Goal: Transaction & Acquisition: Purchase product/service

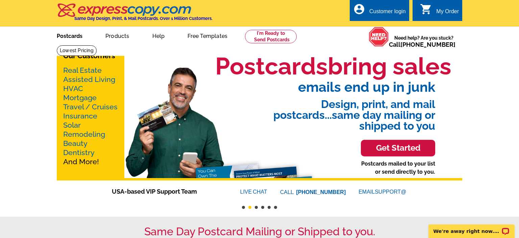
click at [67, 35] on link "Postcards" at bounding box center [69, 35] width 47 height 16
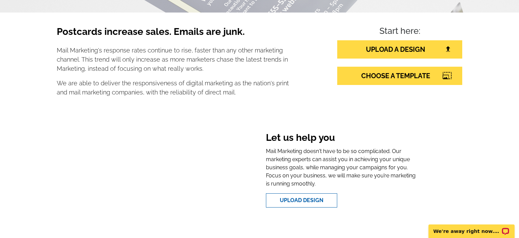
scroll to position [71, 0]
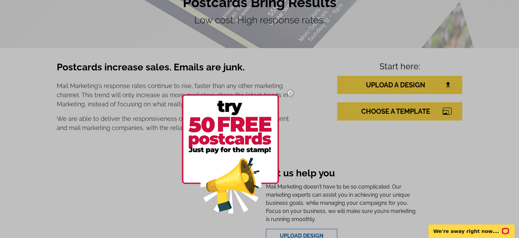
click at [289, 92] on img at bounding box center [290, 93] width 20 height 20
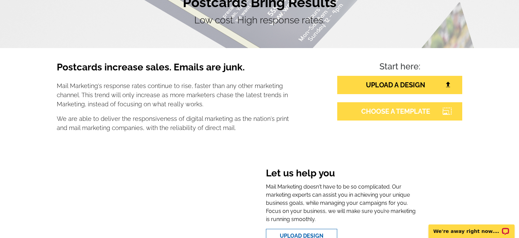
click at [383, 108] on link "CHOOSE A TEMPLATE" at bounding box center [399, 111] width 125 height 18
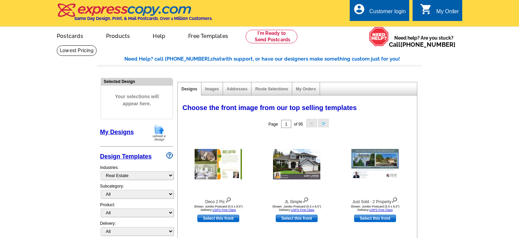
select select "785"
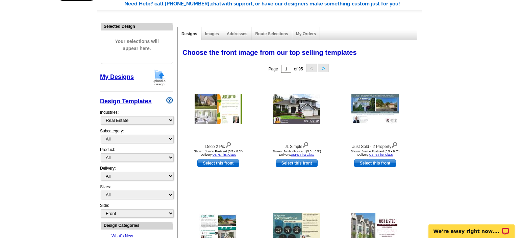
scroll to position [71, 0]
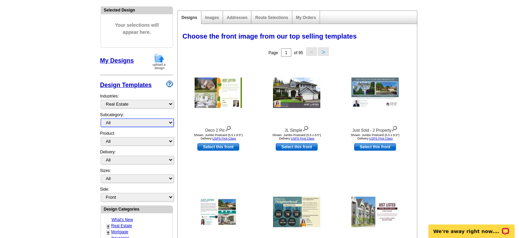
click at [101, 118] on select "All RE/MAX® Referrals [PERSON_NAME]® Berkshire Hathaway Home Services Century 2…" at bounding box center [137, 122] width 73 height 8
select select "793"
click option "[PERSON_NAME]®" at bounding box center [0, 0] width 0 height 0
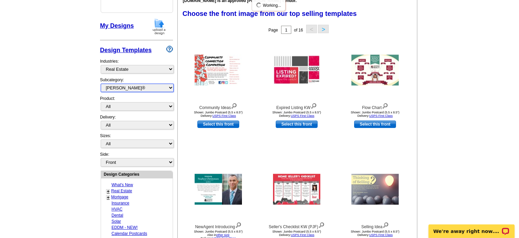
scroll to position [107, 0]
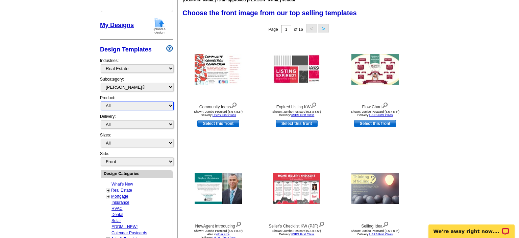
click at [101, 101] on select "All Postcards Letters and flyers Business Cards Door Hangers Greeting Cards" at bounding box center [137, 105] width 73 height 8
select select "1"
click option "Postcards" at bounding box center [0, 0] width 0 height 0
click at [101, 120] on select "All First Class Mail Shipped to Me EDDM Save 66% on Postage" at bounding box center [137, 124] width 73 height 8
select select "3"
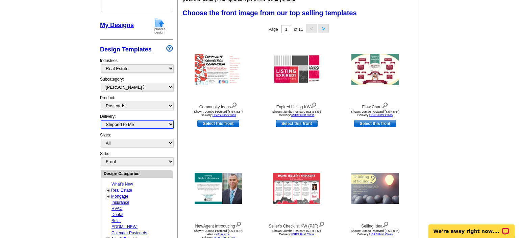
click option "Shipped to Me" at bounding box center [0, 0] width 0 height 0
click at [101, 139] on select "All Jumbo Postcard (5.5" x 8.5") Regular Postcard (4.25" x 5.6") Panoramic Post…" at bounding box center [137, 143] width 73 height 8
select select "2"
click option "Jumbo Postcard (5.5" x 8.5")" at bounding box center [0, 0] width 0 height 0
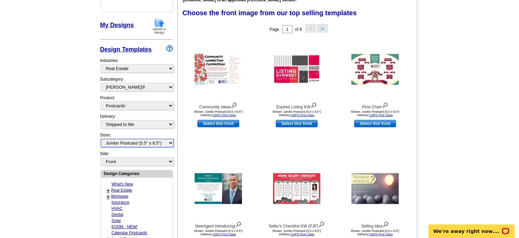
scroll to position [143, 0]
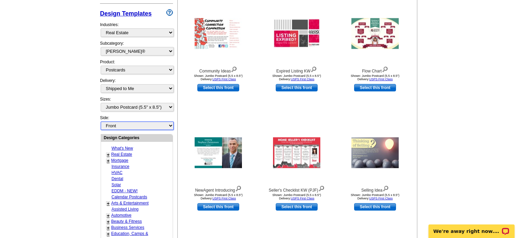
click at [101, 121] on select "Front Back" at bounding box center [137, 125] width 73 height 8
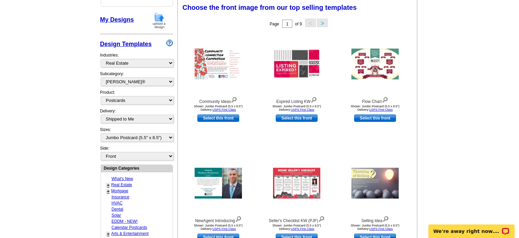
click at [83, 124] on main "Need Help? call 800-260-5887, chat with support, or have our designers make som…" at bounding box center [259, 184] width 519 height 502
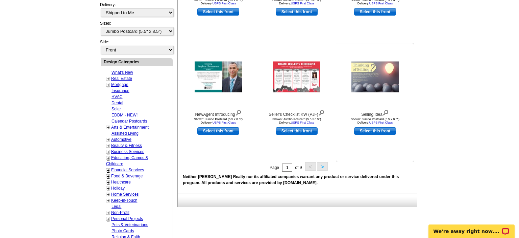
scroll to position [219, 0]
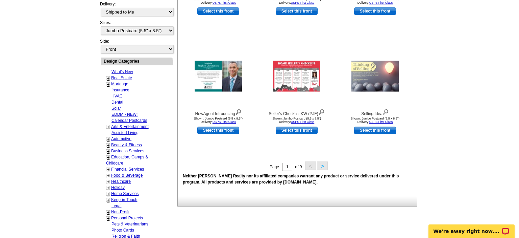
click at [321, 165] on button ">" at bounding box center [322, 165] width 11 height 8
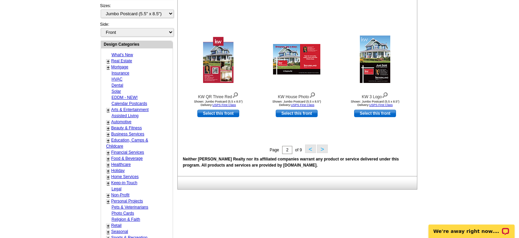
scroll to position [254, 0]
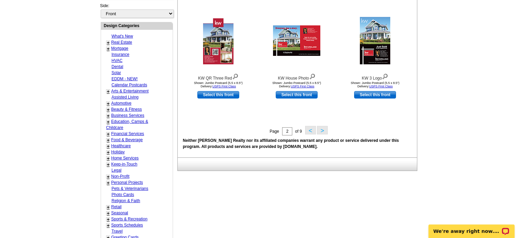
click at [321, 130] on button ">" at bounding box center [322, 130] width 11 height 8
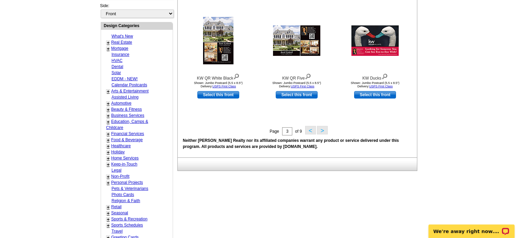
click at [325, 128] on button ">" at bounding box center [322, 130] width 11 height 8
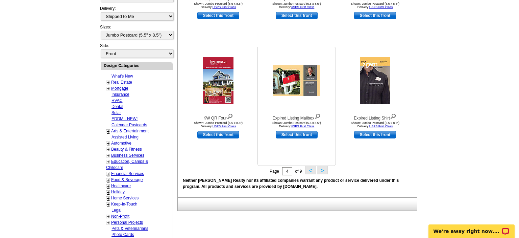
scroll to position [219, 0]
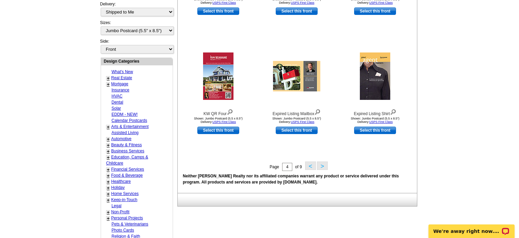
click at [324, 164] on button ">" at bounding box center [322, 165] width 11 height 8
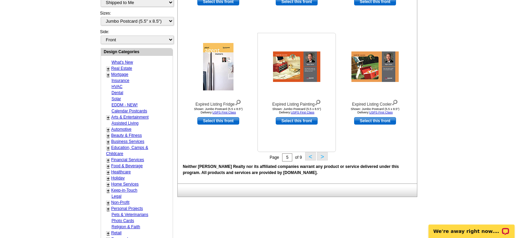
scroll to position [254, 0]
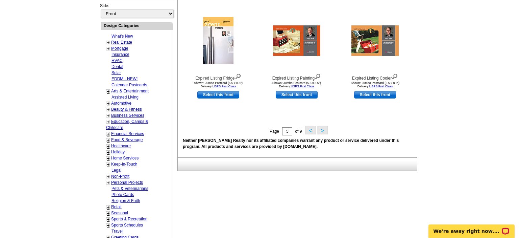
click at [323, 129] on button ">" at bounding box center [322, 130] width 11 height 8
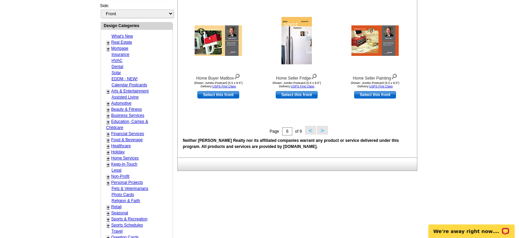
click at [322, 130] on button ">" at bounding box center [322, 130] width 11 height 8
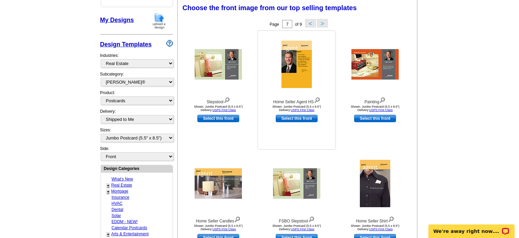
scroll to position [219, 0]
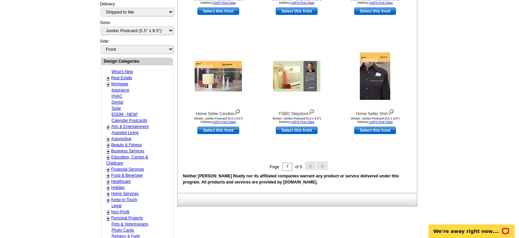
click at [324, 165] on button ">" at bounding box center [322, 165] width 11 height 8
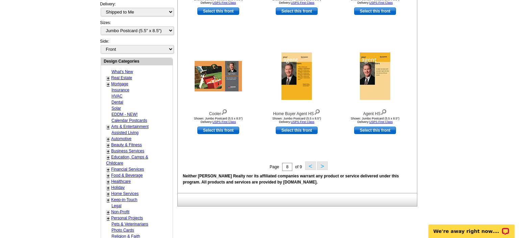
click at [324, 167] on button ">" at bounding box center [322, 165] width 11 height 8
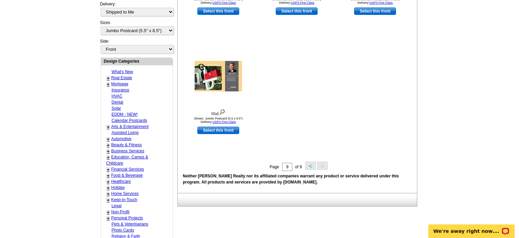
click at [309, 167] on button "<" at bounding box center [310, 165] width 11 height 8
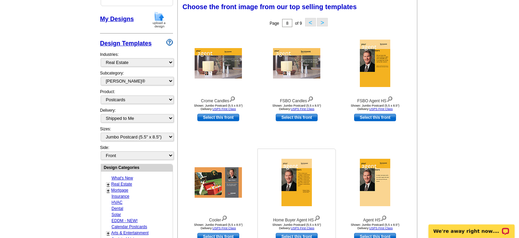
scroll to position [112, 0]
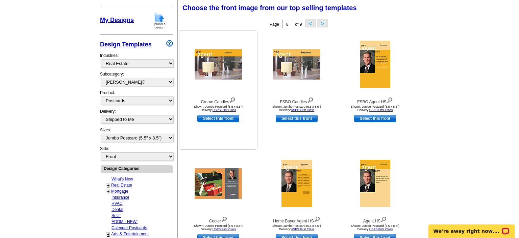
click at [222, 74] on img at bounding box center [218, 64] width 47 height 30
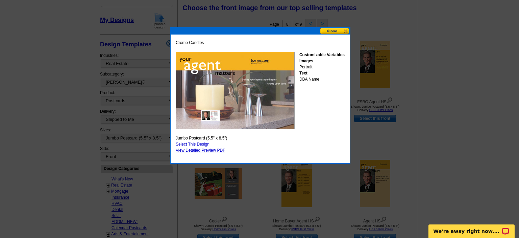
click at [257, 93] on img at bounding box center [235, 90] width 119 height 77
click at [197, 151] on link "View Detailed Preview PDF" at bounding box center [201, 150] width 50 height 5
click at [330, 30] on button at bounding box center [335, 31] width 30 height 6
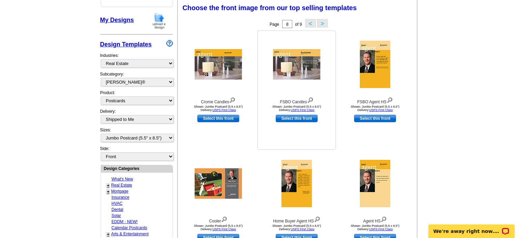
click at [319, 67] on img at bounding box center [296, 64] width 47 height 30
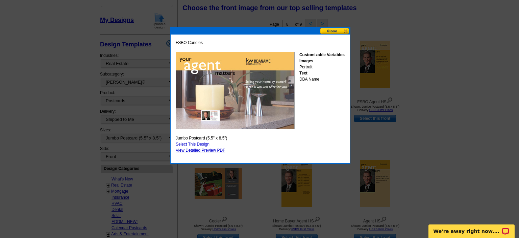
click at [338, 31] on button at bounding box center [335, 31] width 30 height 6
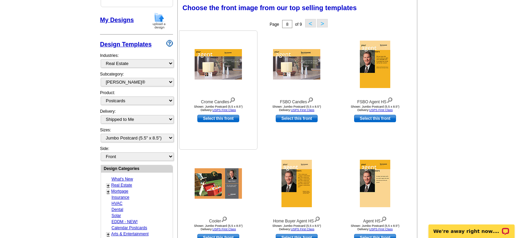
click at [232, 63] on img at bounding box center [218, 64] width 47 height 30
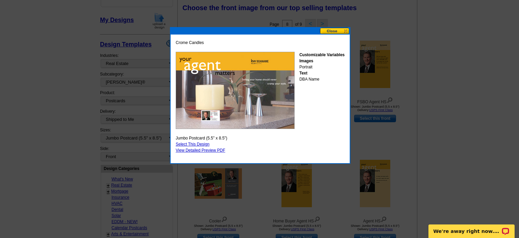
click at [196, 145] on link "Select This Design" at bounding box center [193, 144] width 34 height 5
select select "back"
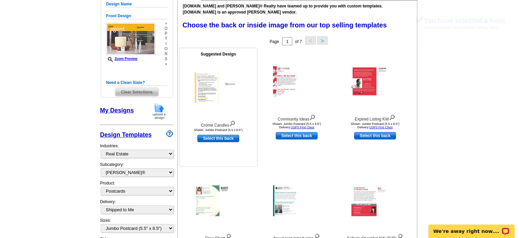
scroll to position [107, 0]
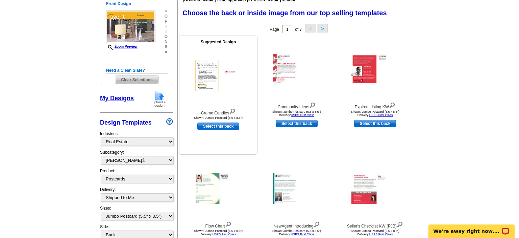
click at [201, 74] on img at bounding box center [218, 75] width 47 height 30
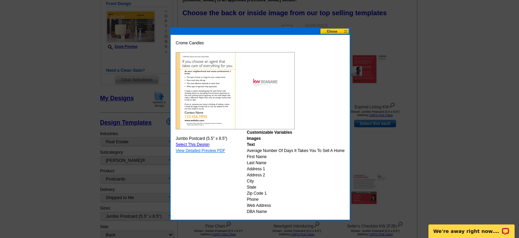
click at [212, 151] on link "View Detailed Preview PDF" at bounding box center [201, 150] width 50 height 5
click at [333, 30] on button at bounding box center [335, 31] width 30 height 6
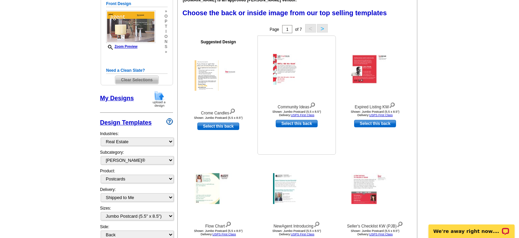
click at [284, 75] on img at bounding box center [296, 69] width 47 height 31
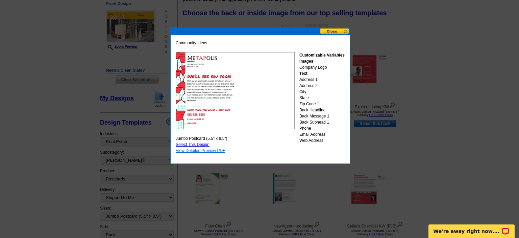
click at [204, 148] on link "View Detailed Preview PDF" at bounding box center [201, 150] width 50 height 5
click at [332, 29] on button at bounding box center [335, 31] width 30 height 6
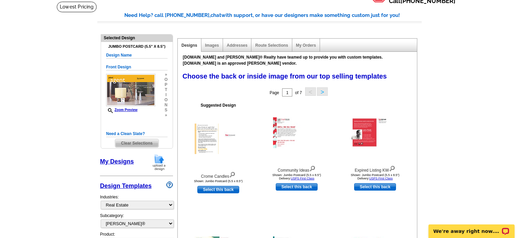
scroll to position [35, 0]
